Goal: Task Accomplishment & Management: Use online tool/utility

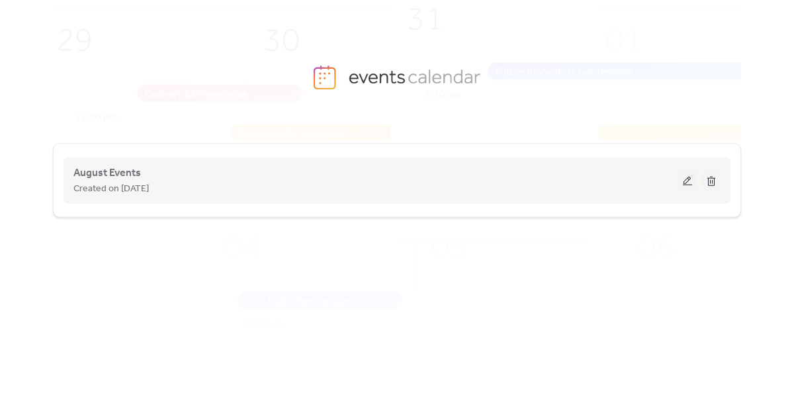
click at [316, 183] on div "Created on [DATE]" at bounding box center [375, 189] width 605 height 16
click at [685, 181] on button at bounding box center [688, 181] width 19 height 20
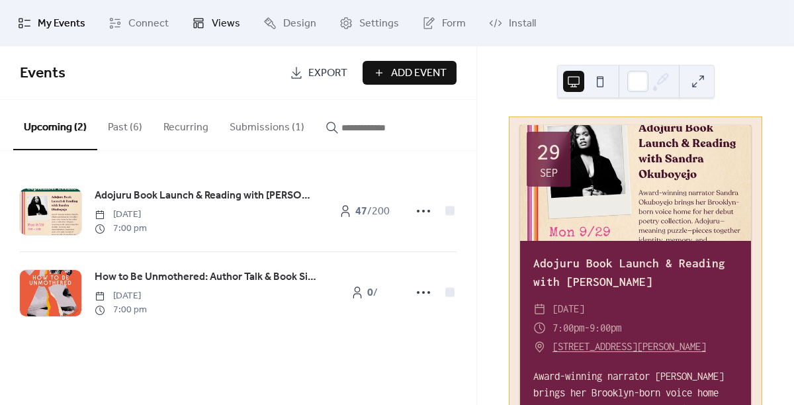
click at [214, 19] on span "Views" at bounding box center [226, 24] width 28 height 16
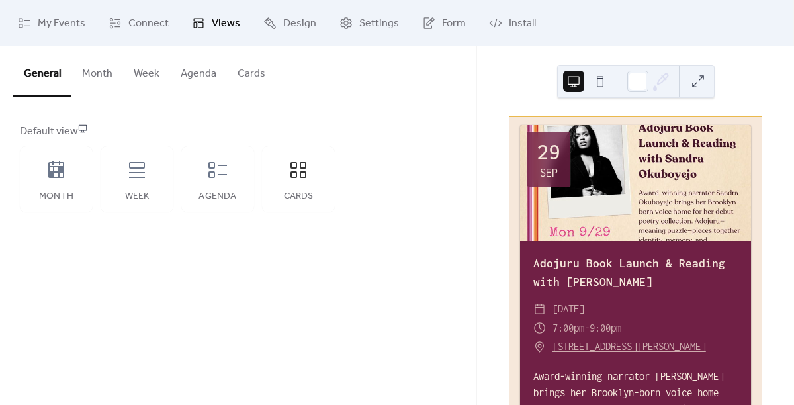
click at [245, 68] on button "Cards" at bounding box center [251, 70] width 49 height 49
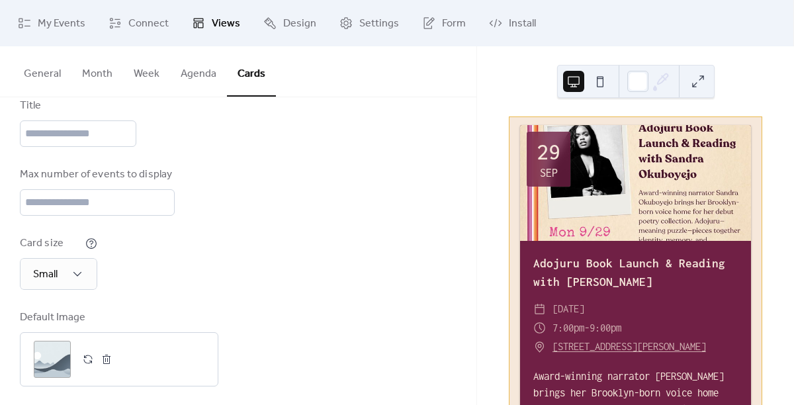
scroll to position [179, 0]
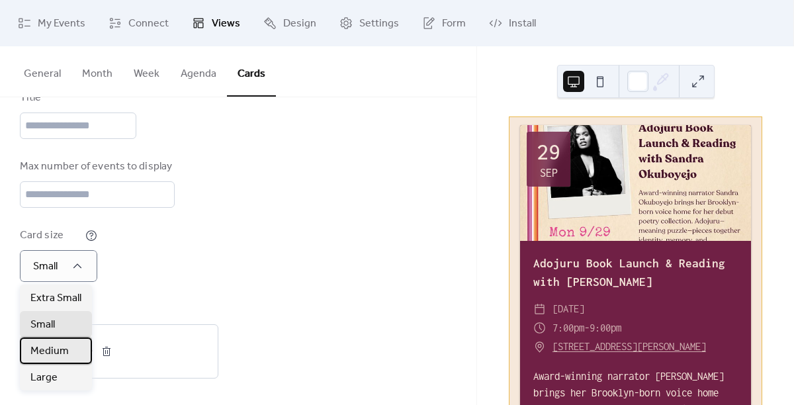
click at [70, 348] on div "Medium" at bounding box center [56, 351] width 72 height 26
